Goal: Task Accomplishment & Management: Use online tool/utility

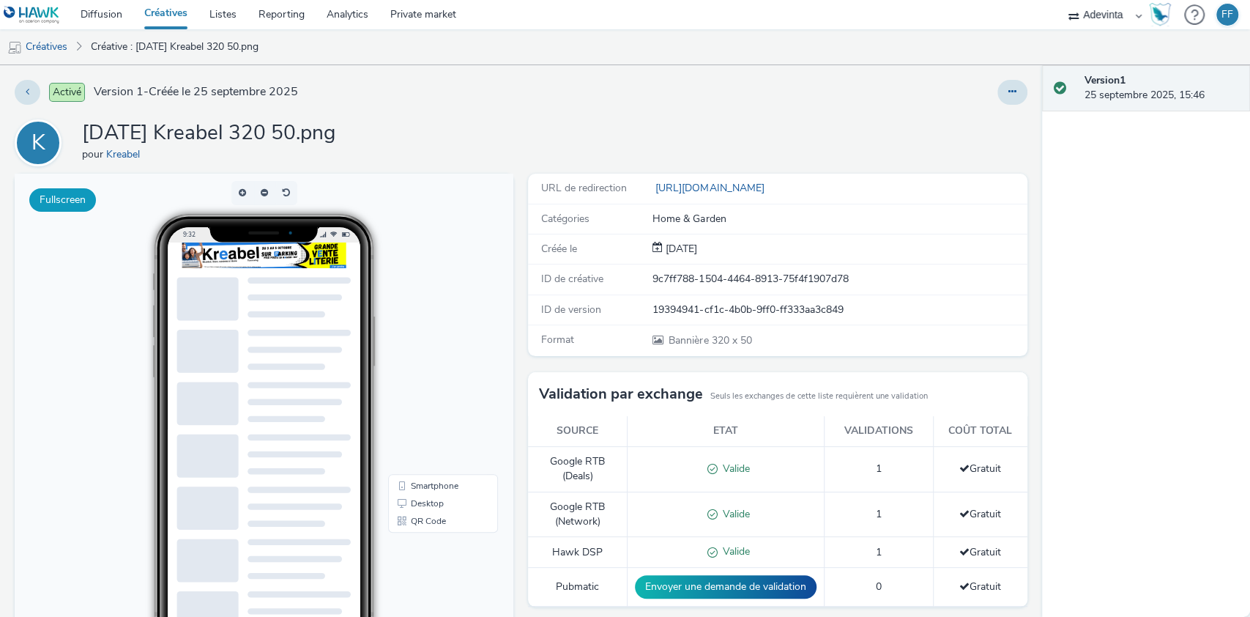
click at [74, 198] on button "Fullscreen" at bounding box center [62, 199] width 67 height 23
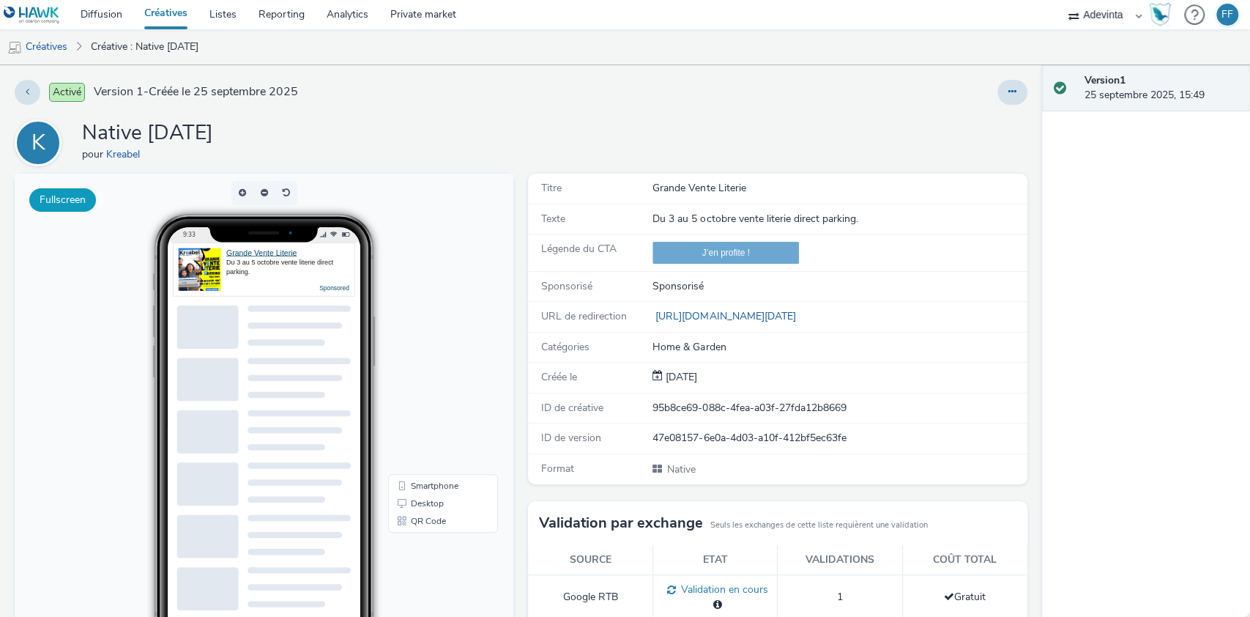
click at [76, 191] on button "Fullscreen" at bounding box center [62, 199] width 67 height 23
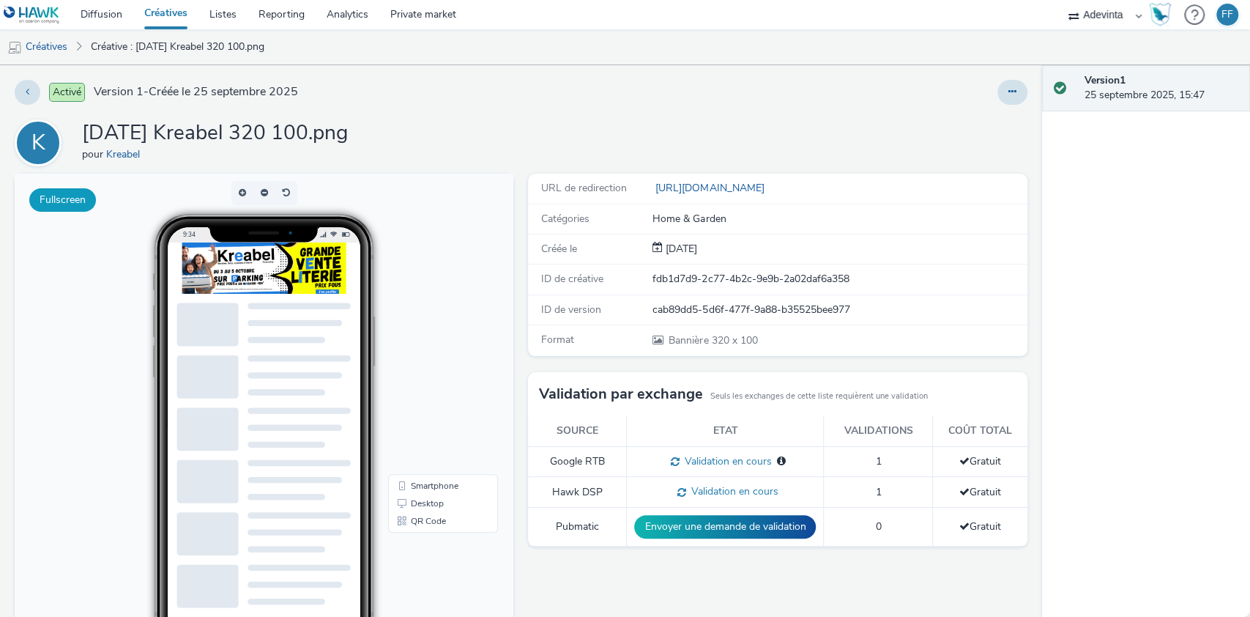
click at [78, 204] on button "Fullscreen" at bounding box center [62, 199] width 67 height 23
